Goal: Navigation & Orientation: Find specific page/section

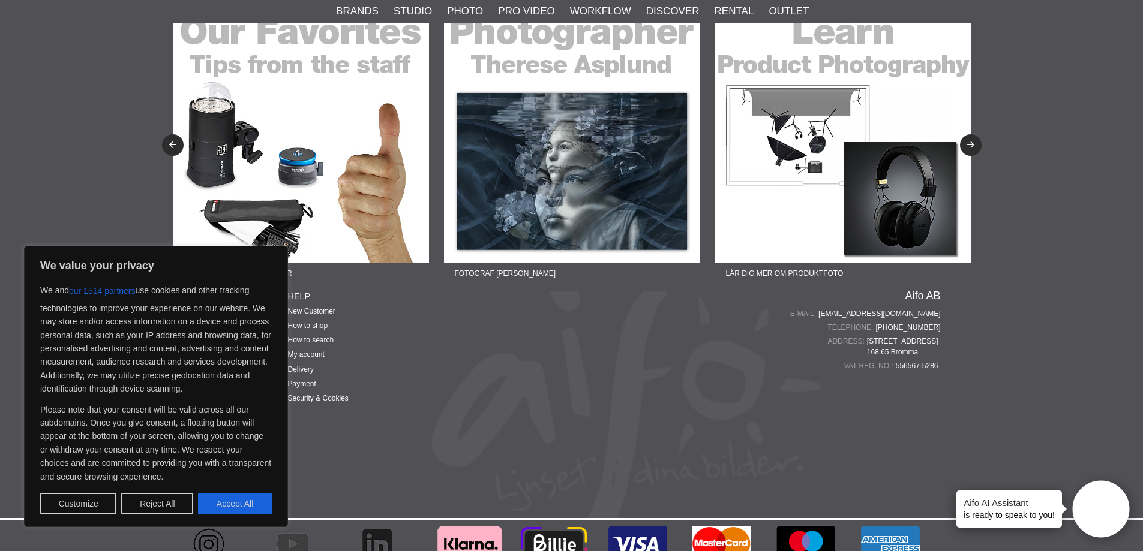
scroll to position [1239, 0]
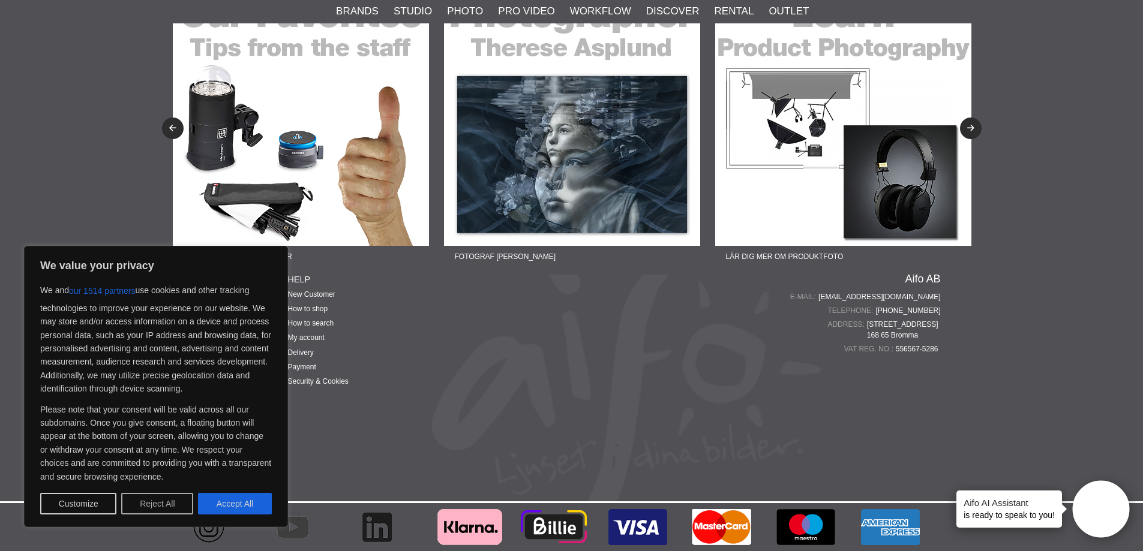
click at [145, 505] on button "Reject All" at bounding box center [157, 504] width 72 height 22
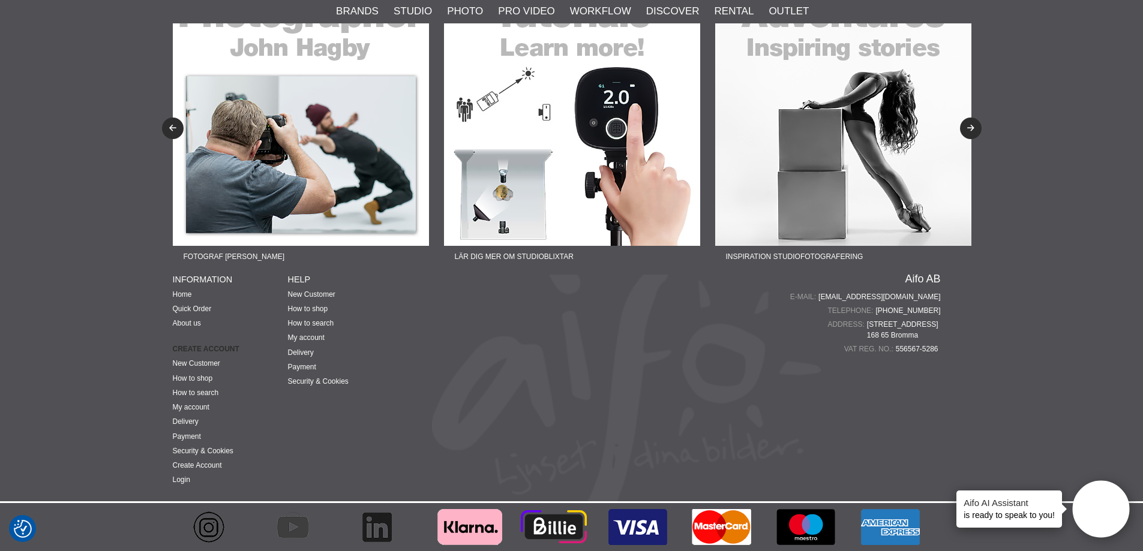
drag, startPoint x: 923, startPoint y: 337, endPoint x: 869, endPoint y: 322, distance: 55.9
click at [869, 322] on span "Mariehällsvägen 39 B 168 65 Bromma" at bounding box center [904, 330] width 74 height 22
copy span "Mariehällsvägen 39 B 168 65 Bromma"
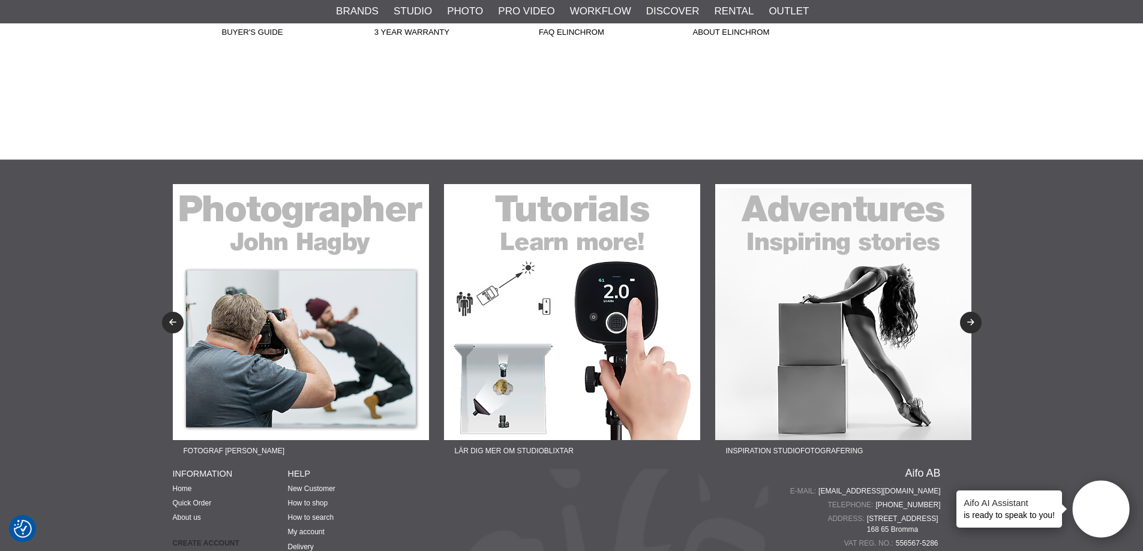
scroll to position [999, 0]
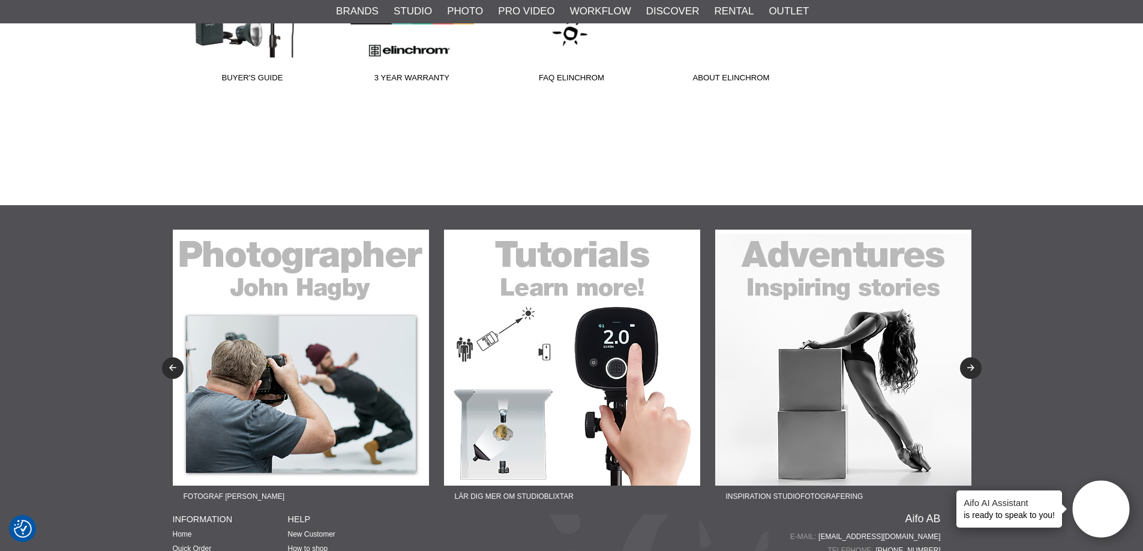
click at [593, 267] on img at bounding box center [572, 358] width 256 height 256
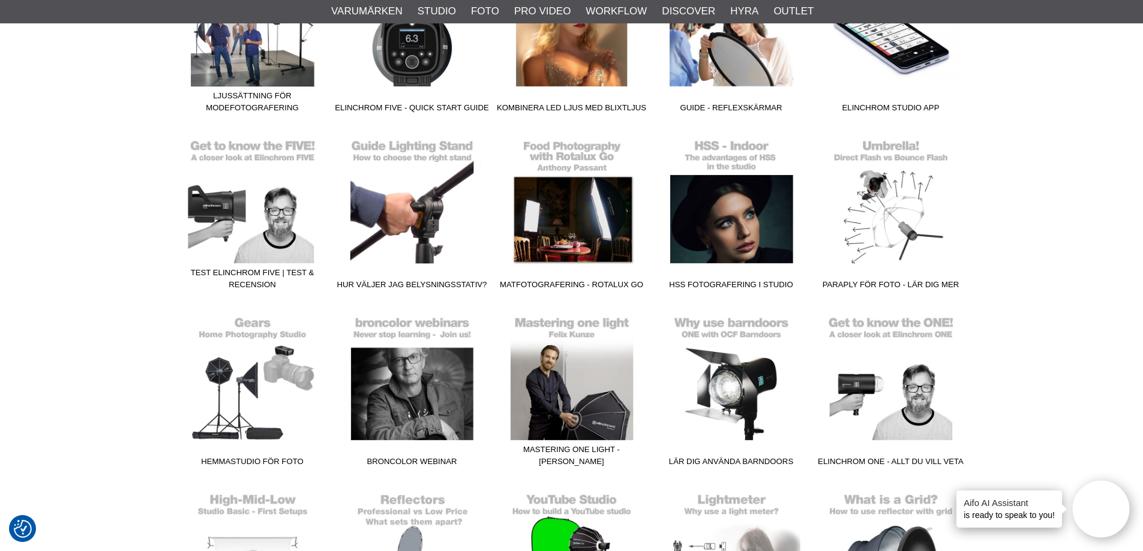
scroll to position [1500, 0]
click at [921, 223] on link "Paraply för foto - Lär dig mer" at bounding box center [891, 214] width 160 height 162
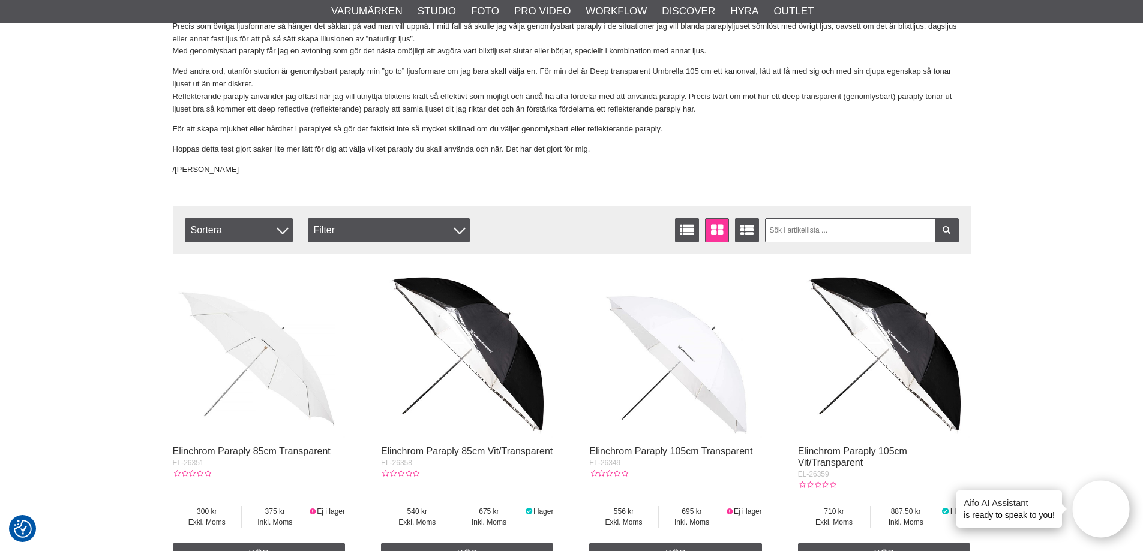
scroll to position [3060, 0]
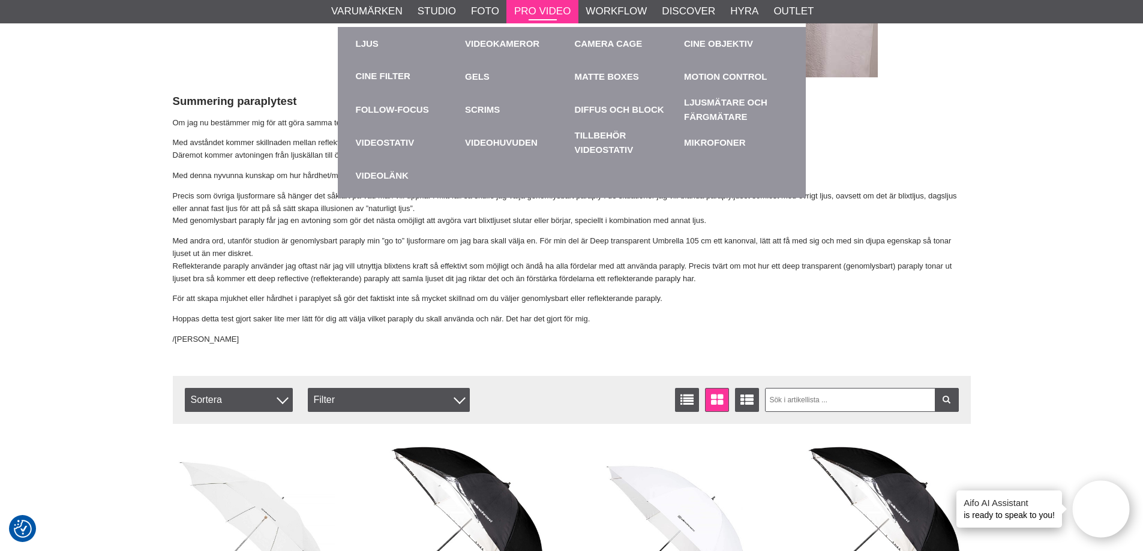
click at [520, 16] on link "Pro Video" at bounding box center [542, 12] width 56 height 16
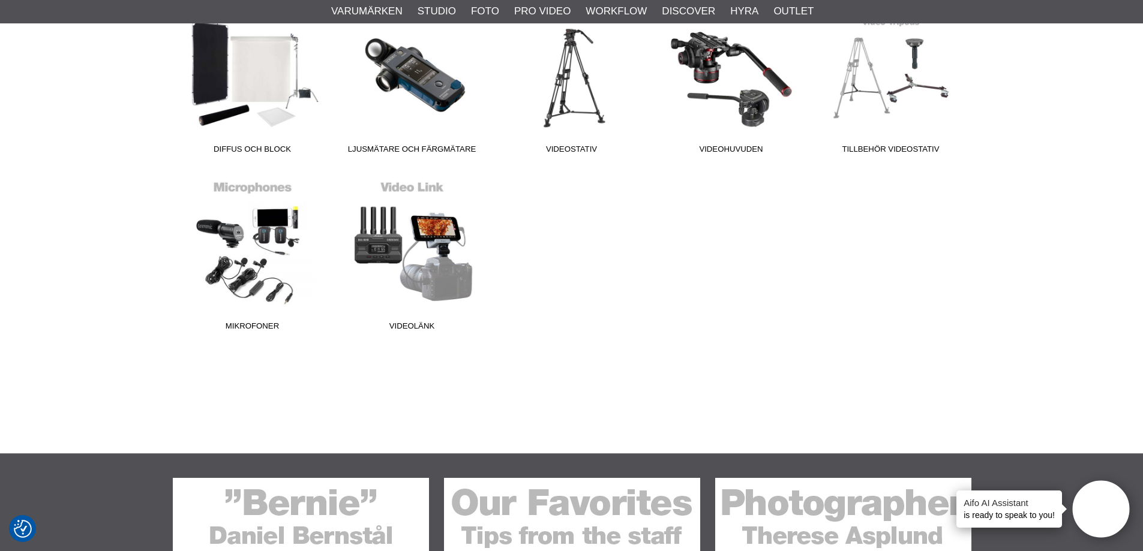
scroll to position [720, 0]
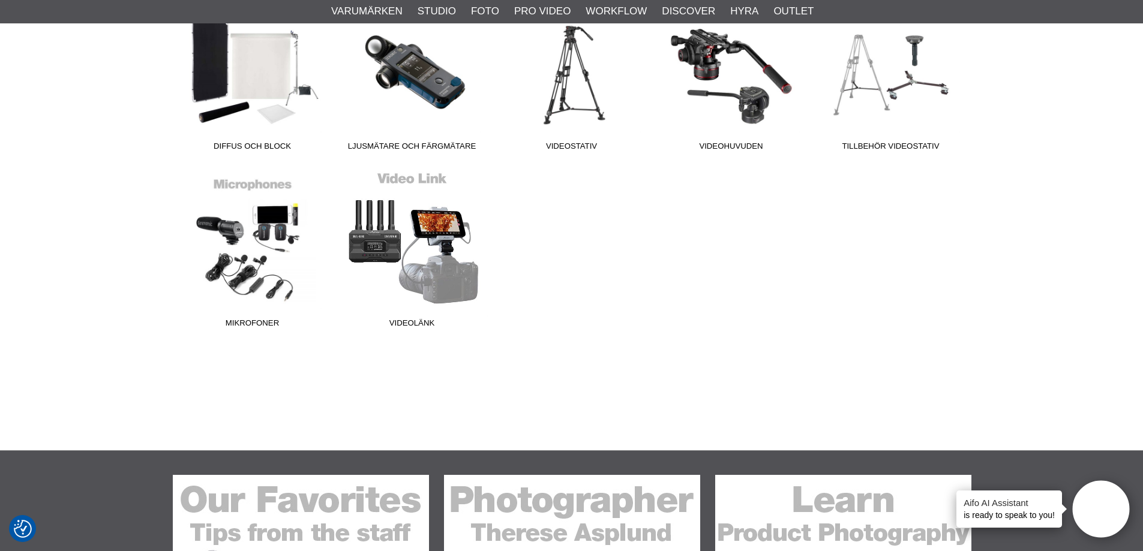
click at [449, 250] on link "Videolänk" at bounding box center [412, 253] width 160 height 162
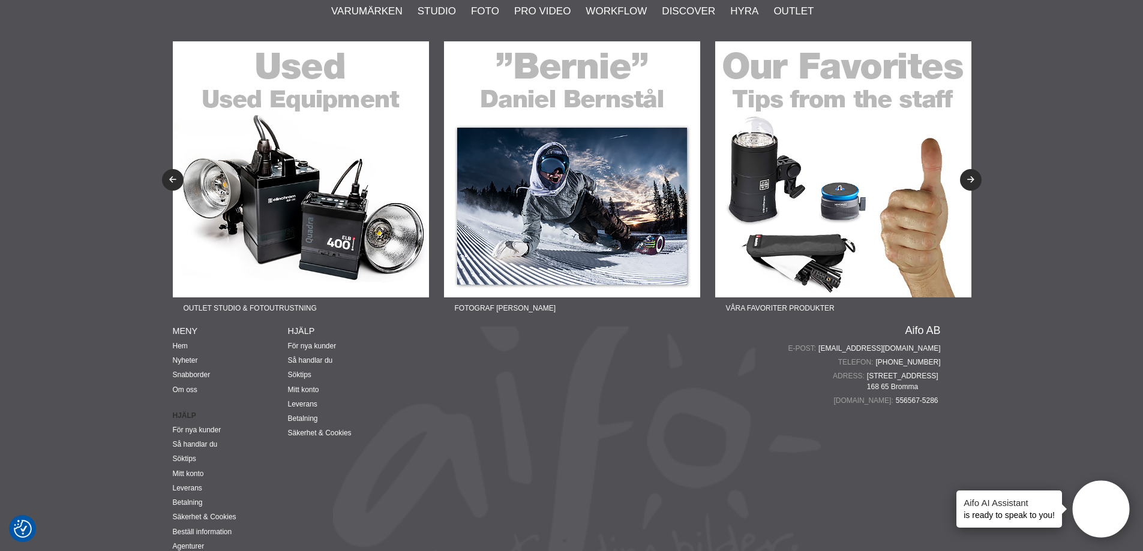
scroll to position [1298, 0]
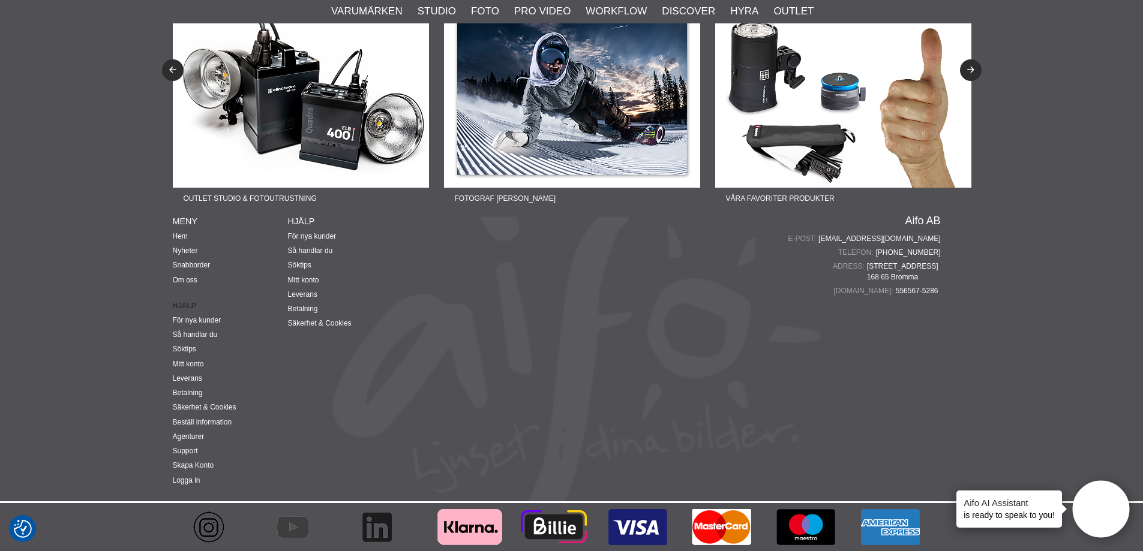
click at [385, 527] on img at bounding box center [377, 527] width 36 height 48
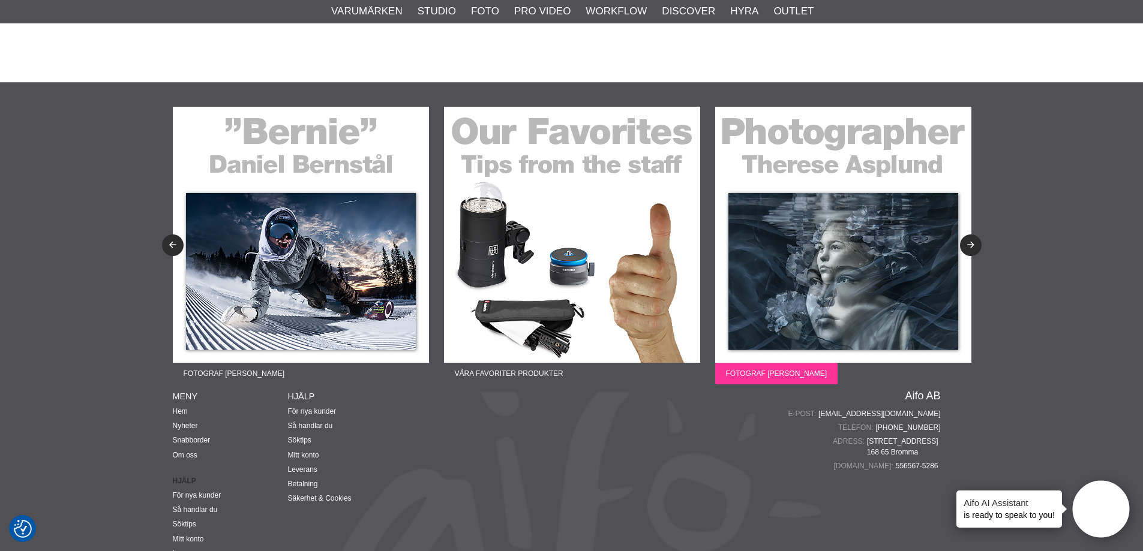
scroll to position [1118, 0]
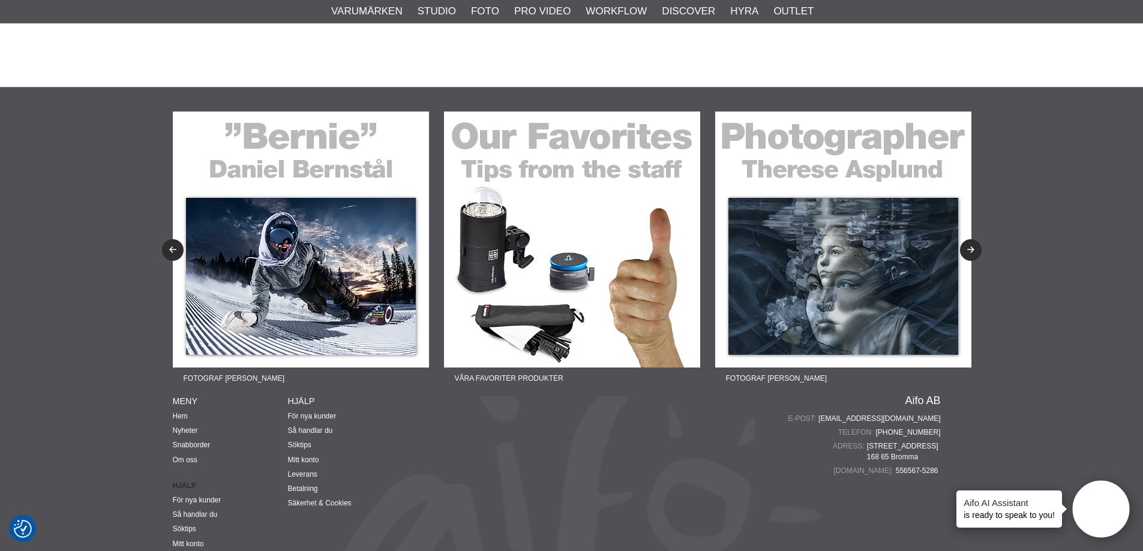
click at [824, 146] on img at bounding box center [843, 240] width 256 height 256
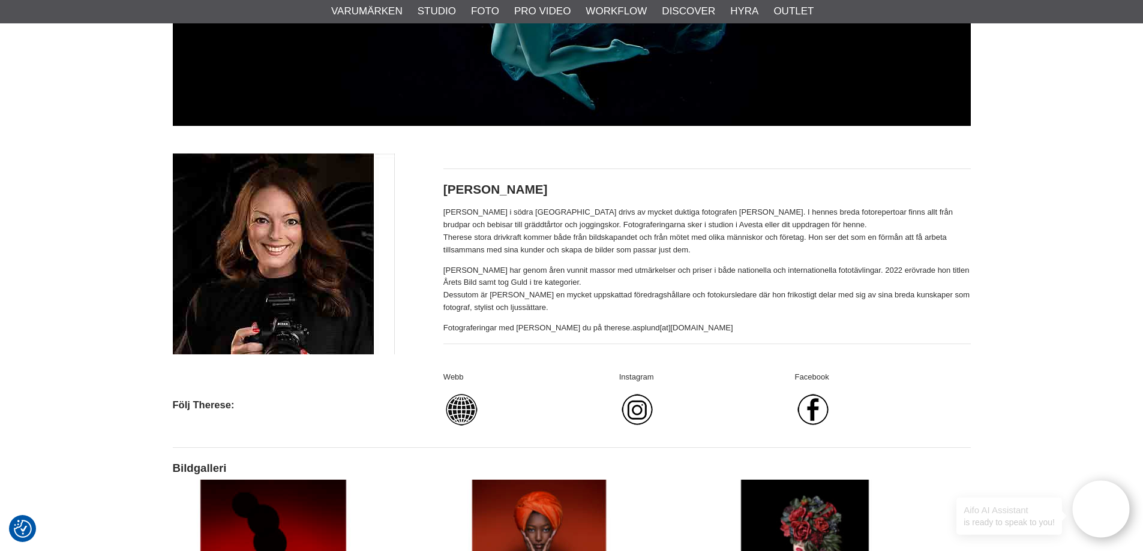
scroll to position [480, 0]
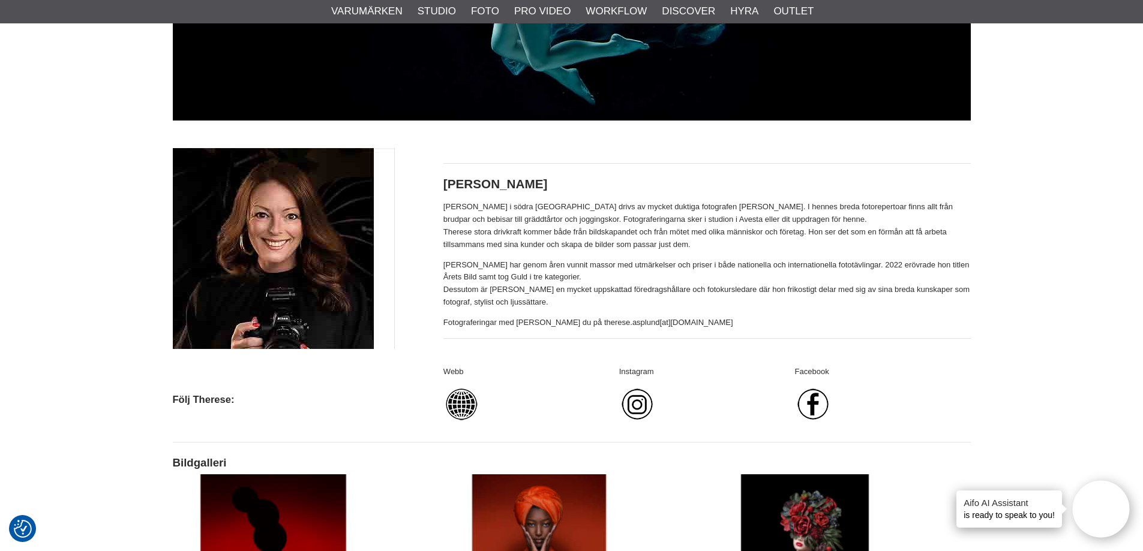
click at [315, 246] on img at bounding box center [284, 248] width 222 height 201
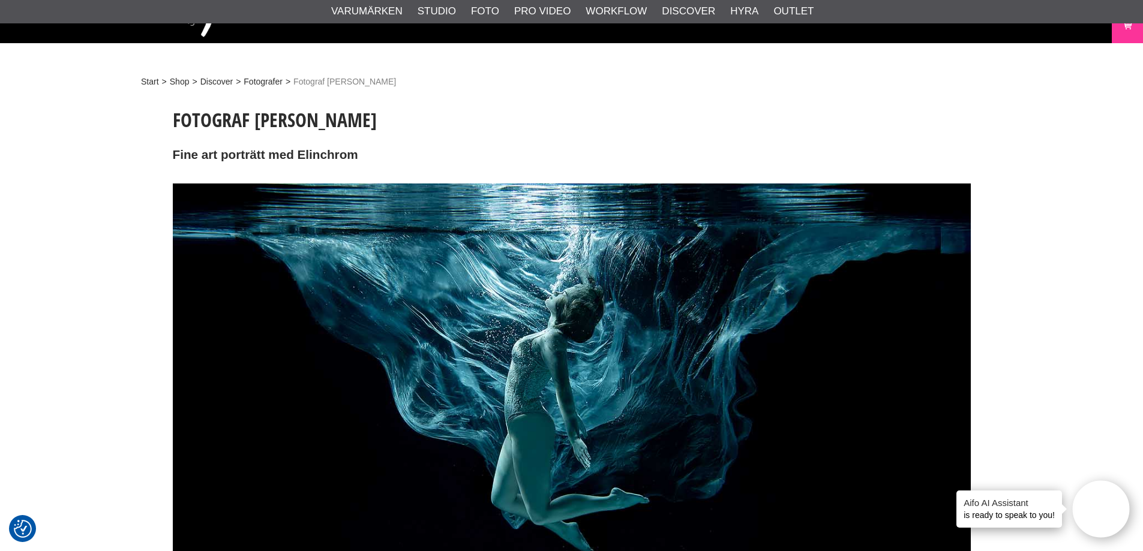
scroll to position [0, 0]
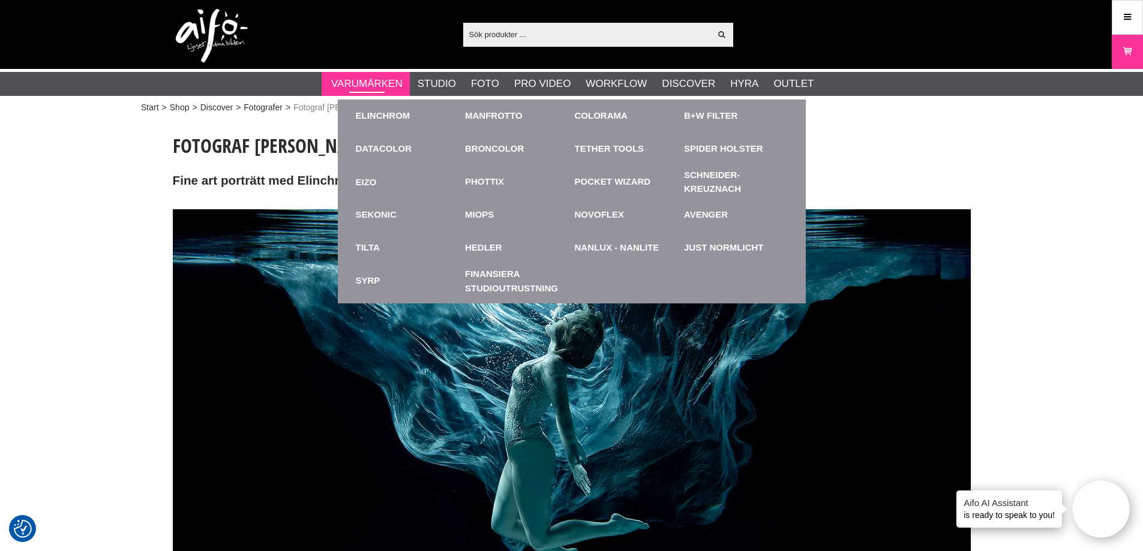
click at [366, 86] on link "Varumärken" at bounding box center [366, 84] width 71 height 16
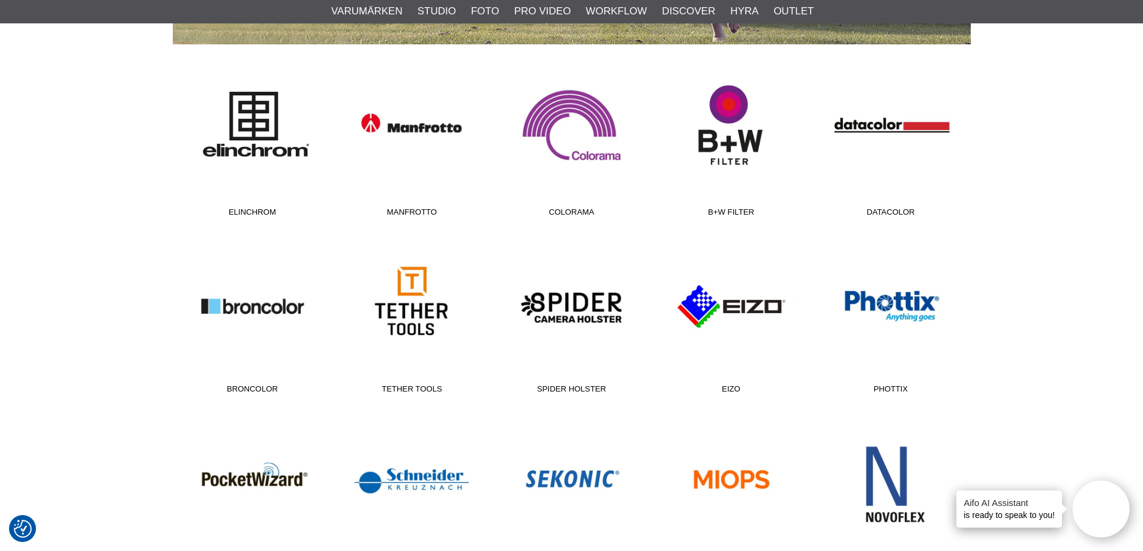
scroll to position [300, 0]
click at [259, 119] on link "Elinchrom" at bounding box center [253, 141] width 160 height 162
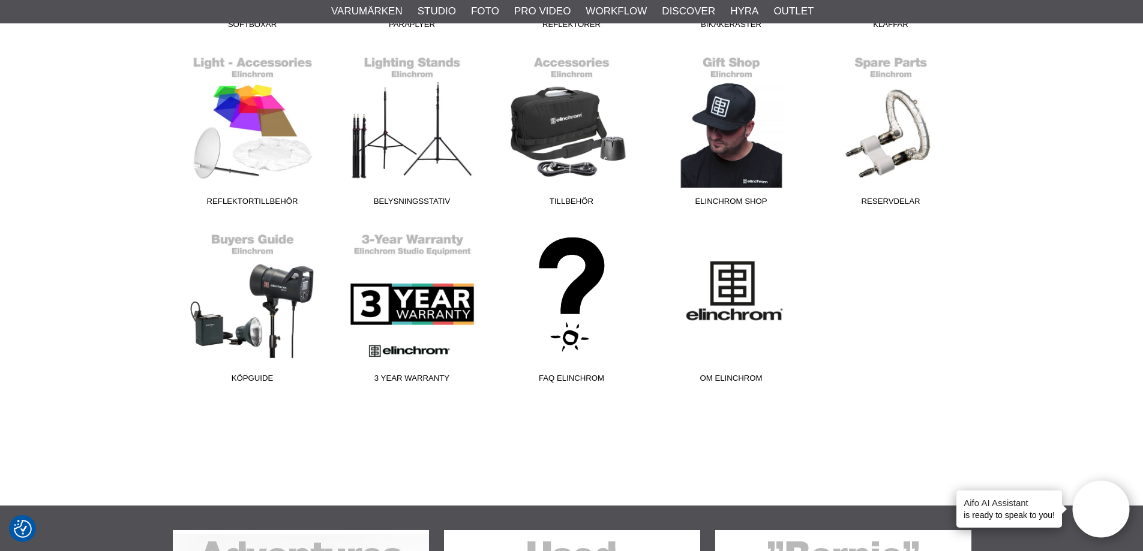
scroll to position [720, 0]
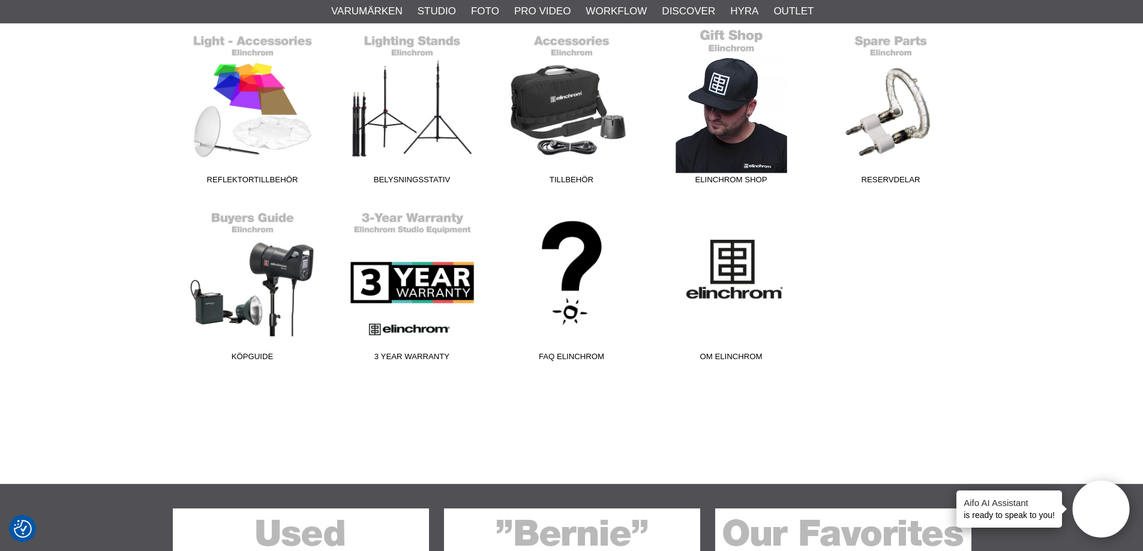
click at [735, 154] on link "Elinchrom Shop" at bounding box center [732, 109] width 160 height 162
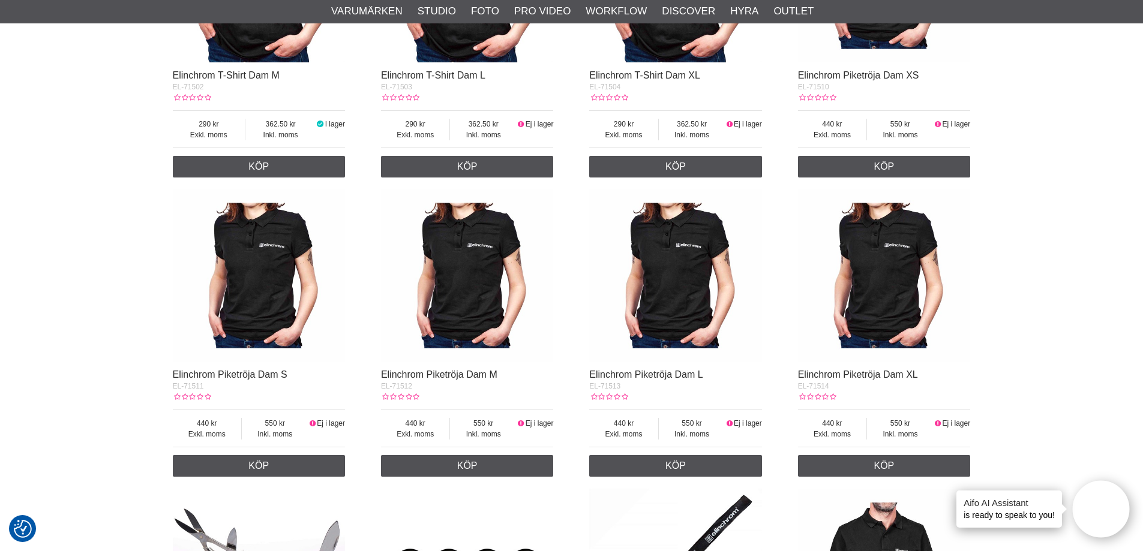
scroll to position [1500, 0]
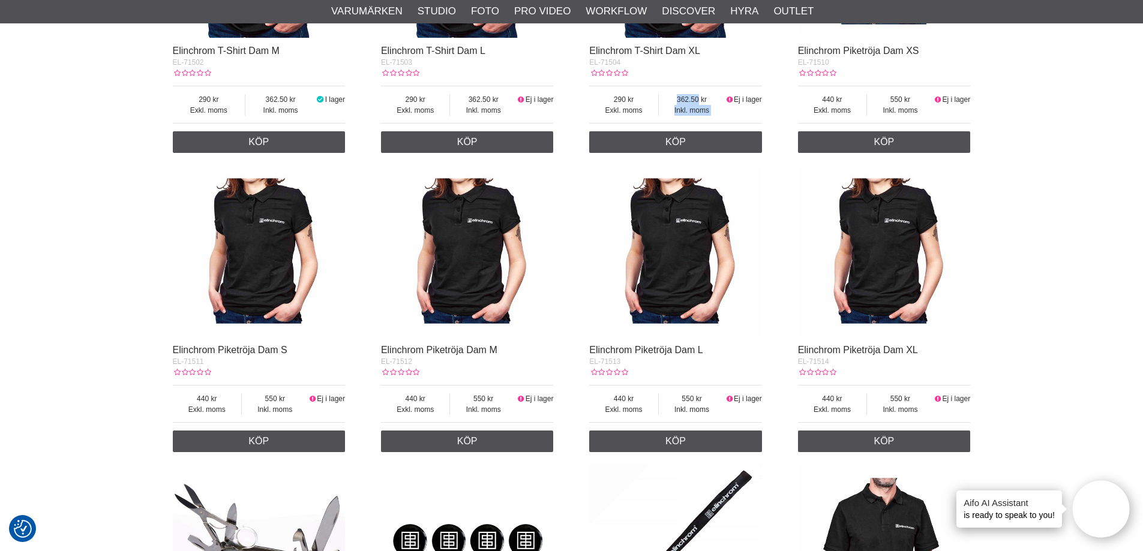
drag, startPoint x: 714, startPoint y: 100, endPoint x: 649, endPoint y: 86, distance: 66.7
click at [649, 86] on div "Exkl. moms 290 Inkl. moms 362.50 Ej i lager" at bounding box center [675, 105] width 173 height 38
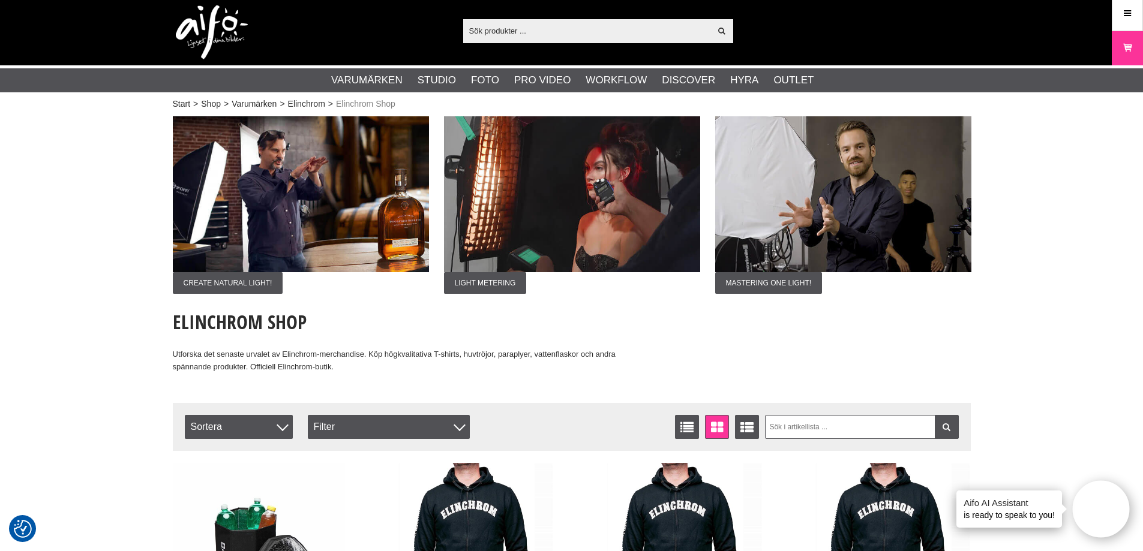
scroll to position [0, 0]
